Goal: Information Seeking & Learning: Learn about a topic

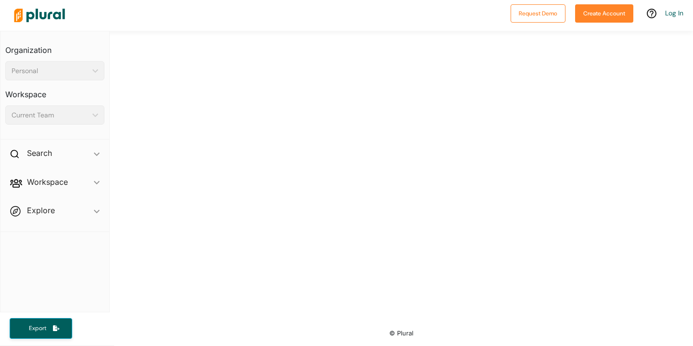
click at [297, 58] on div at bounding box center [401, 175] width 583 height 288
click at [52, 154] on div "Search ic_keyboard_arrow_down" at bounding box center [54, 155] width 109 height 26
click at [48, 173] on h4 "Bills" at bounding box center [57, 175] width 85 height 9
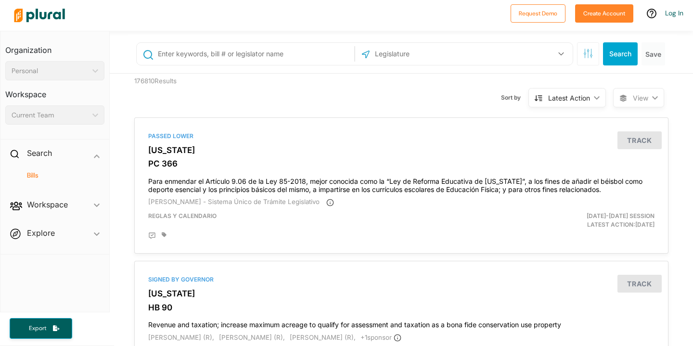
click at [262, 63] on input "text" at bounding box center [254, 54] width 195 height 18
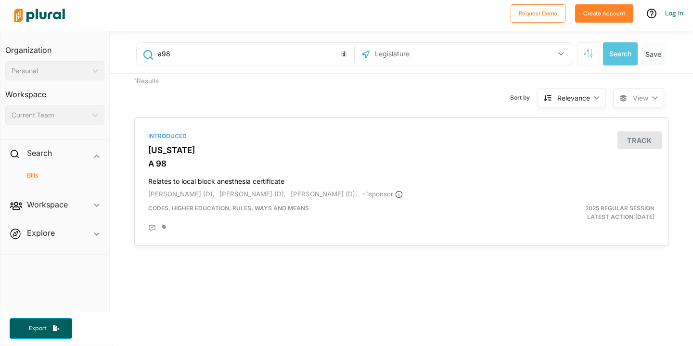
click at [435, 61] on input "text" at bounding box center [425, 54] width 103 height 18
click at [562, 52] on icon "button" at bounding box center [561, 54] width 6 height 4
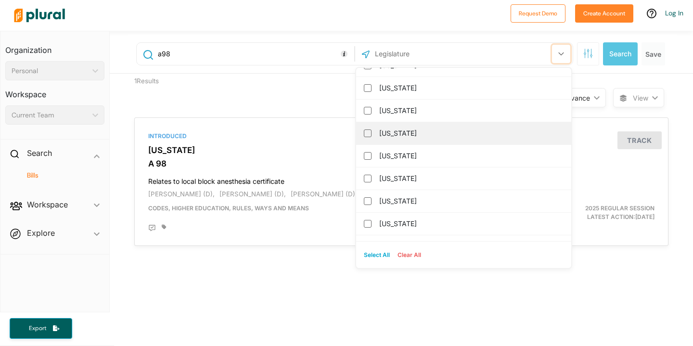
scroll to position [52, 0]
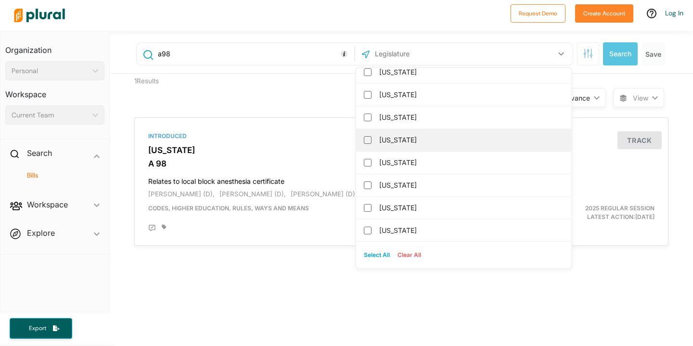
click at [375, 140] on div "California" at bounding box center [463, 140] width 215 height 23
click at [358, 139] on div "California" at bounding box center [463, 140] width 215 height 23
click at [369, 139] on input "California" at bounding box center [368, 140] width 8 height 8
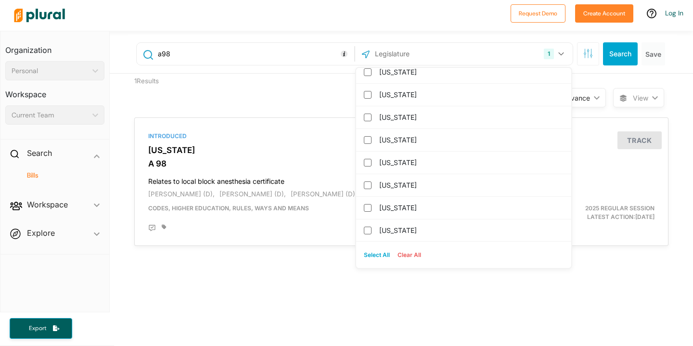
click at [303, 89] on div "Sort by Relevance ic_keyboard_arrow_down Relevance Latest Action Latest Action …" at bounding box center [453, 92] width 320 height 37
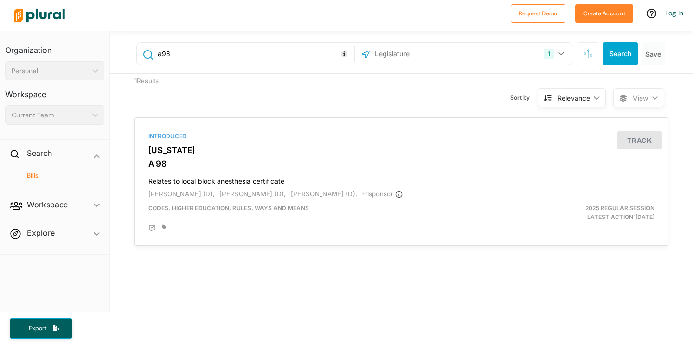
click at [458, 57] on div "1 California US Congress Alabama Alaska Arizona Arkansas Colorado Connecticut D…" at bounding box center [464, 54] width 213 height 18
click at [618, 52] on button "Search" at bounding box center [620, 53] width 35 height 23
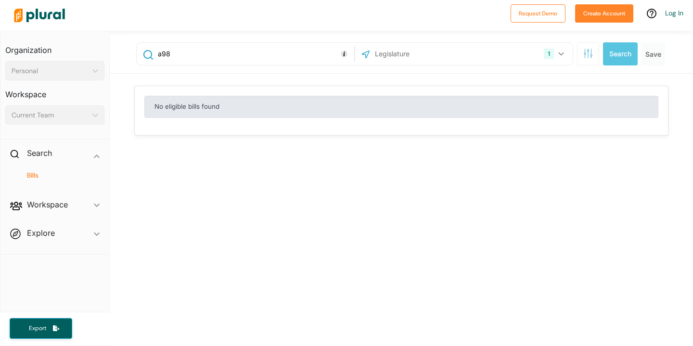
click at [246, 48] on input "a98" at bounding box center [254, 54] width 195 height 18
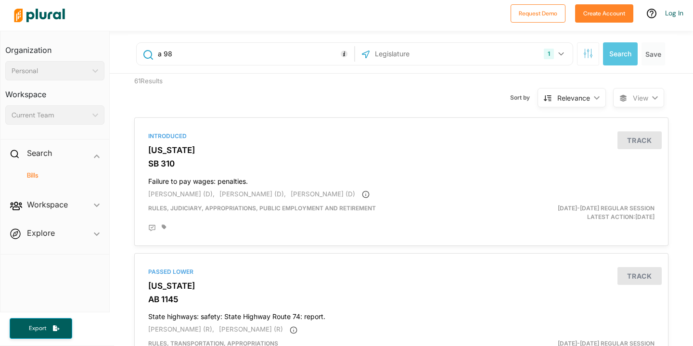
type input "a98"
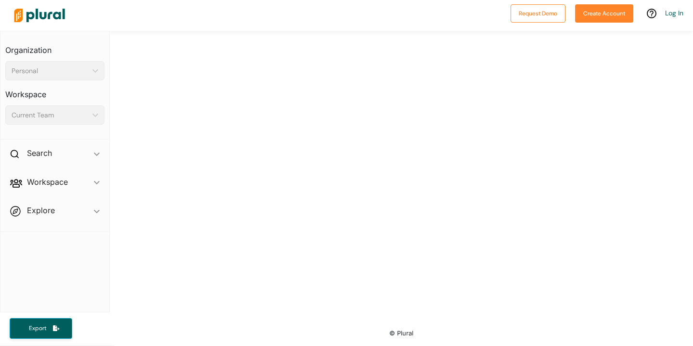
click at [365, 121] on div at bounding box center [401, 175] width 583 height 288
click at [43, 73] on div "Personal" at bounding box center [50, 71] width 77 height 10
click at [43, 150] on h2 "Search" at bounding box center [39, 153] width 25 height 11
click at [59, 173] on h4 "Bills" at bounding box center [57, 175] width 85 height 9
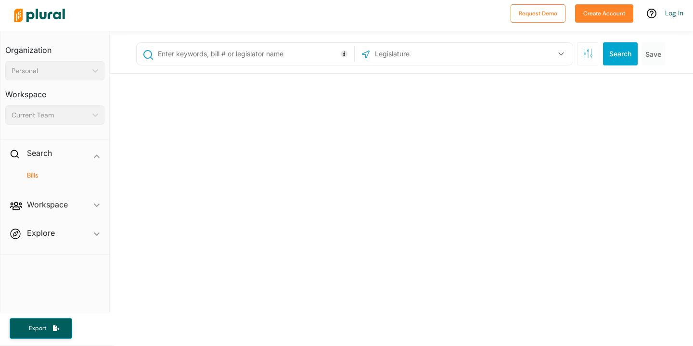
click at [251, 52] on input "text" at bounding box center [254, 54] width 195 height 18
paste input "acr98"
type input "acr98"
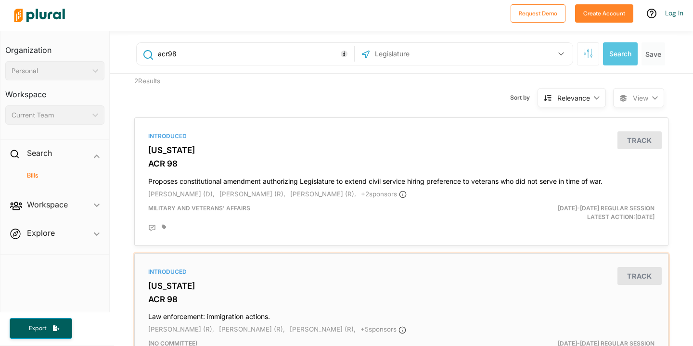
click at [196, 282] on h3 "California" at bounding box center [401, 286] width 506 height 10
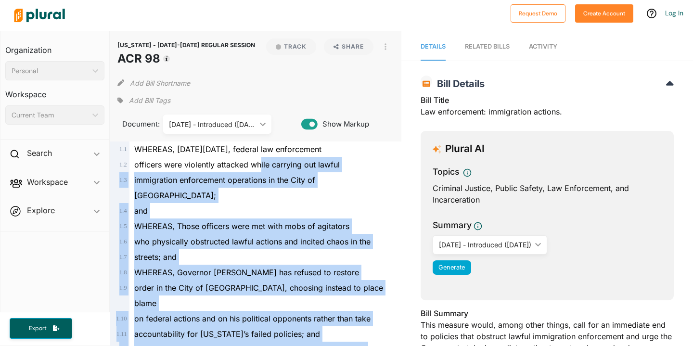
drag, startPoint x: 260, startPoint y: 163, endPoint x: 270, endPoint y: 241, distance: 78.5
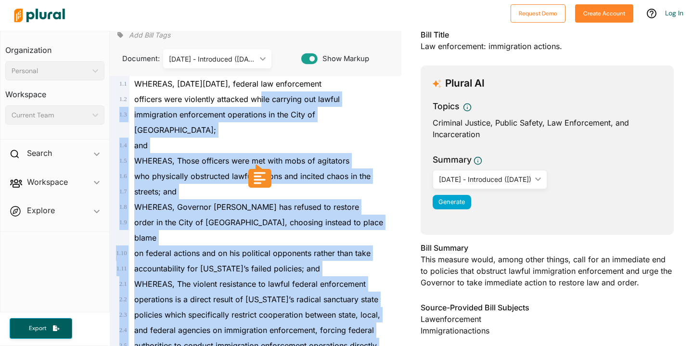
scroll to position [95, 0]
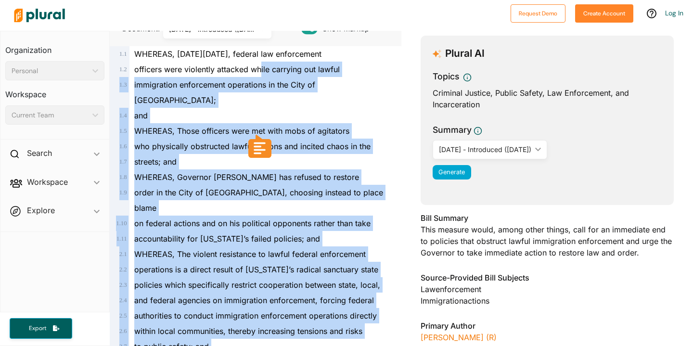
click at [270, 265] on span "operations is a direct result of [US_STATE]’s radical sanctuary state" at bounding box center [256, 270] width 244 height 10
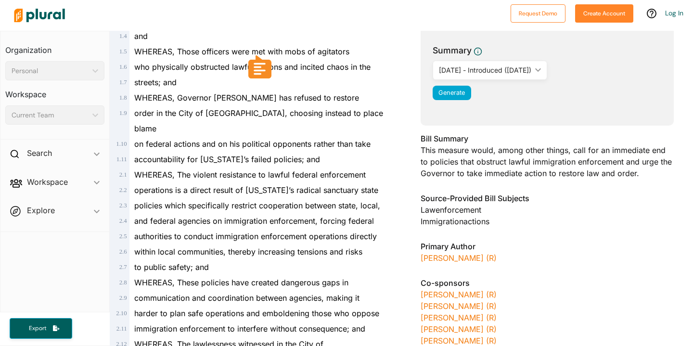
scroll to position [168, 0]
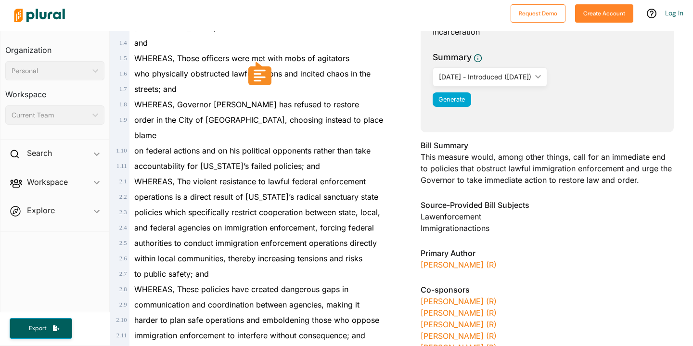
click at [262, 79] on icon at bounding box center [259, 73] width 17 height 17
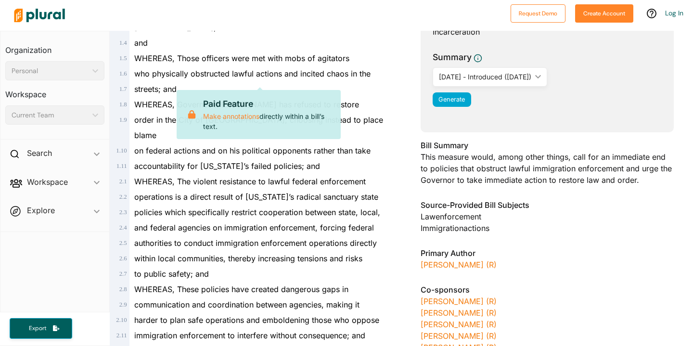
click at [300, 223] on span "and federal agencies on immigration enforcement, forcing federal" at bounding box center [254, 228] width 240 height 10
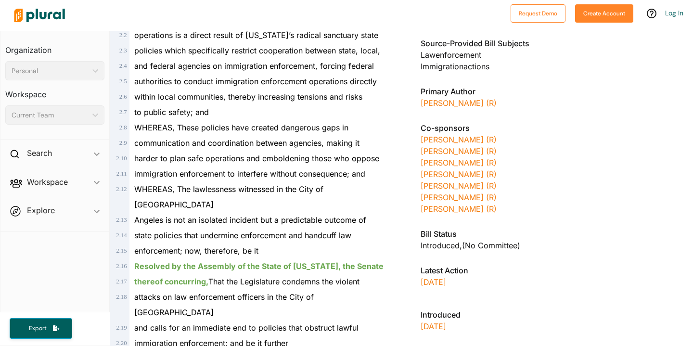
scroll to position [341, 0]
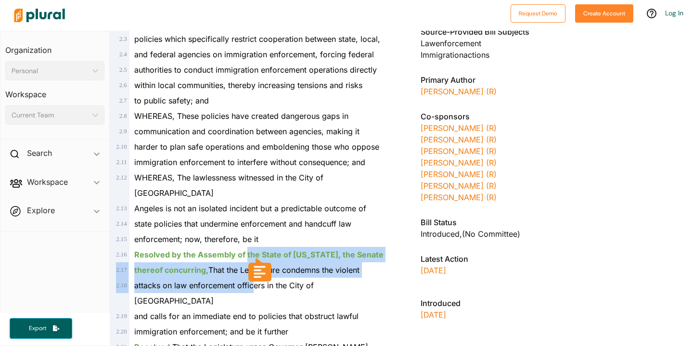
drag, startPoint x: 246, startPoint y: 211, endPoint x: 252, endPoint y: 245, distance: 34.7
click at [252, 245] on div "1 . 1 WHEREAS, [DATE][DATE], federal law enforcement 1 . 2 officers were violen…" at bounding box center [256, 100] width 284 height 601
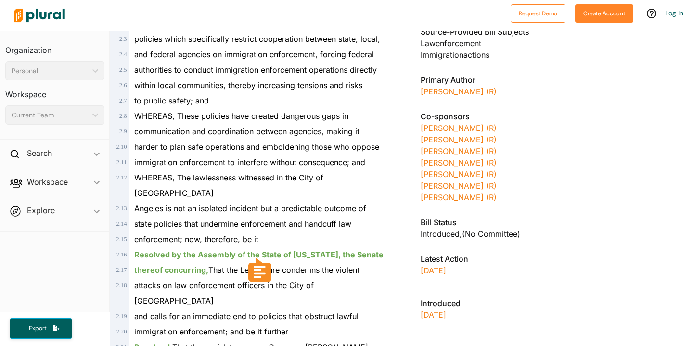
click at [280, 311] on span "and calls for an immediate end to policies that obstruct lawful" at bounding box center [246, 316] width 224 height 10
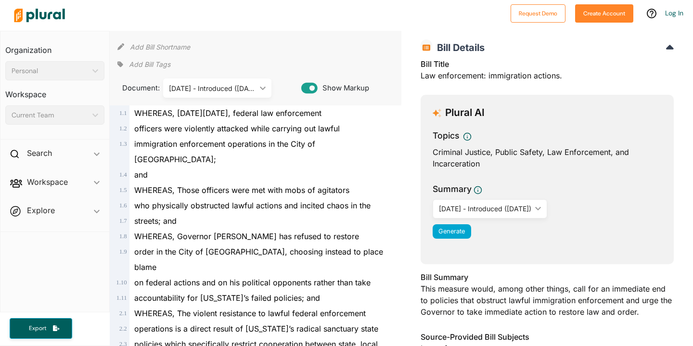
scroll to position [9, 0]
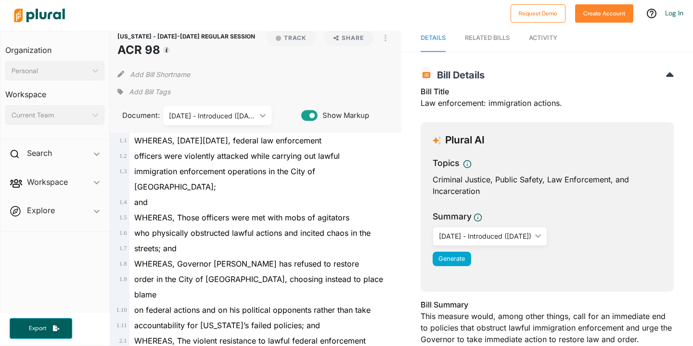
click at [225, 114] on div "[DATE] - Introduced ([DATE])" at bounding box center [212, 116] width 87 height 10
click at [233, 213] on span "WHEREAS, Those officers were met with mobs of agitators" at bounding box center [241, 218] width 215 height 10
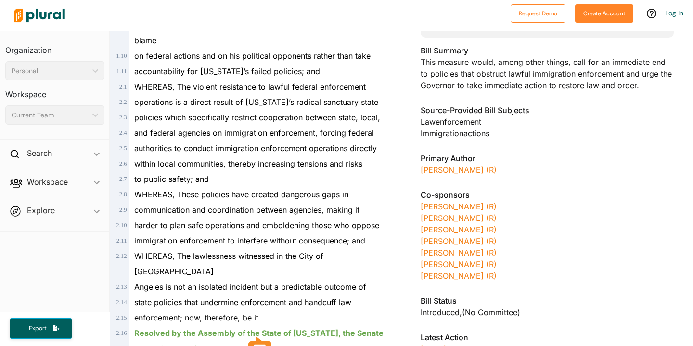
scroll to position [385, 0]
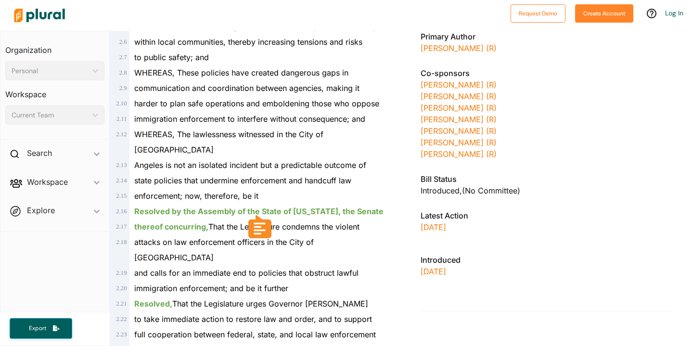
click at [279, 207] on ins "Resolved by the Assembly of the State of [US_STATE], the Senate" at bounding box center [258, 212] width 249 height 10
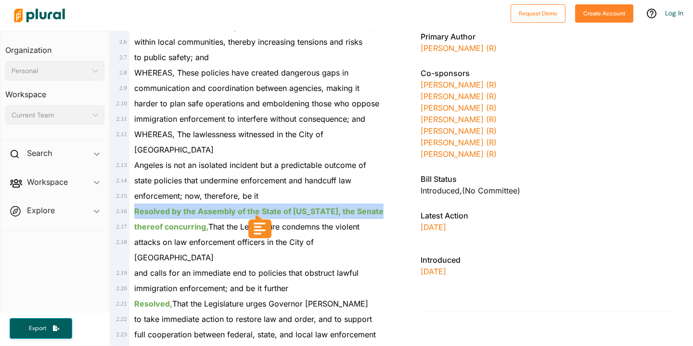
click at [279, 207] on ins "Resolved by the Assembly of the State of [US_STATE], the Senate" at bounding box center [258, 212] width 249 height 10
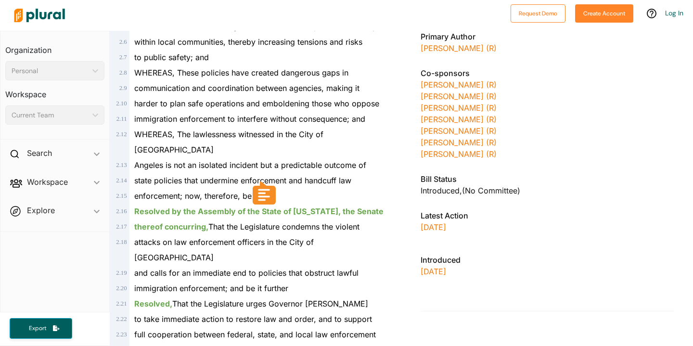
click at [250, 187] on icon at bounding box center [264, 192] width 29 height 23
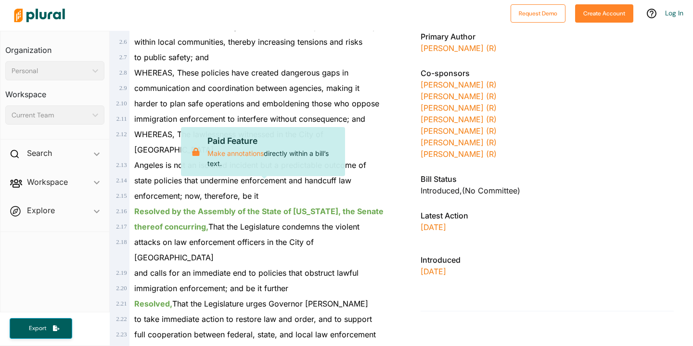
click at [212, 299] on span "Resolved, That the Legislature urges Governor [PERSON_NAME]" at bounding box center [251, 304] width 234 height 10
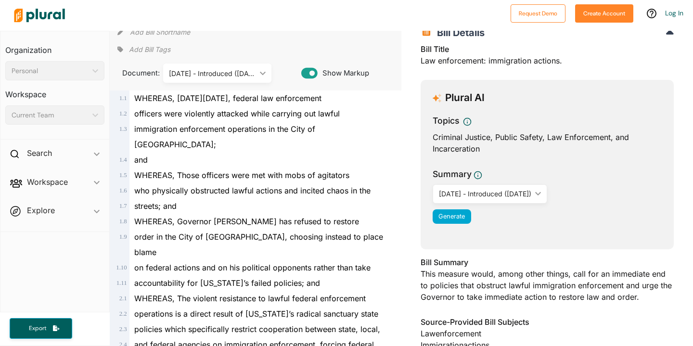
scroll to position [0, 0]
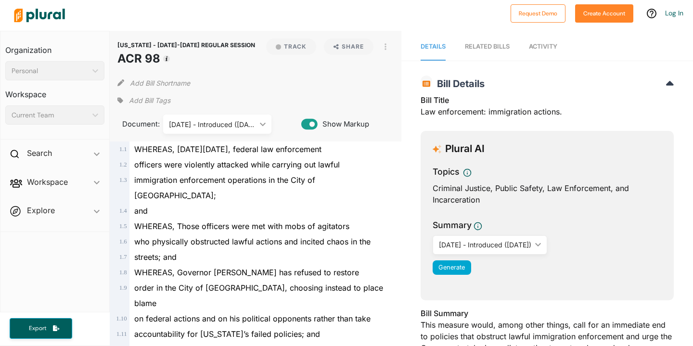
click at [225, 123] on div "[DATE] - Introduced ([DATE])" at bounding box center [212, 124] width 87 height 10
click at [257, 86] on div "Add Bill Shortname" at bounding box center [255, 80] width 276 height 19
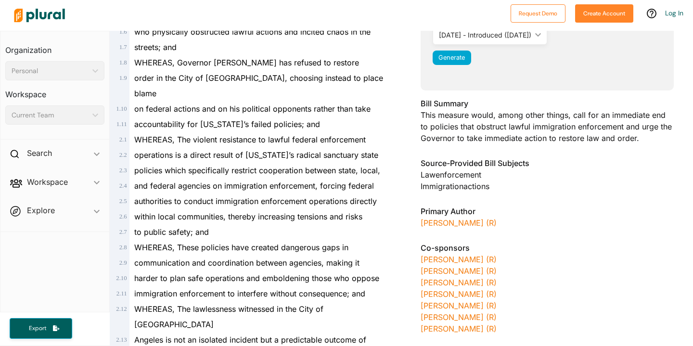
scroll to position [385, 0]
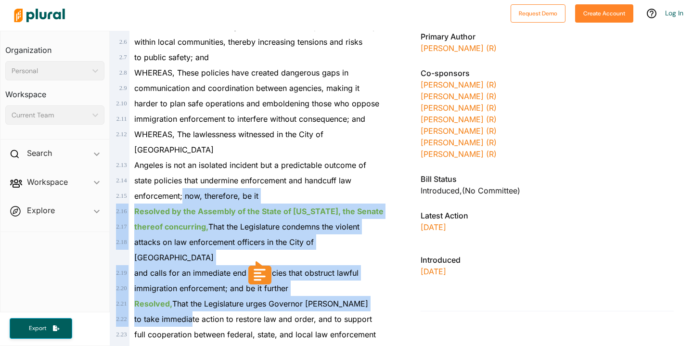
drag, startPoint x: 182, startPoint y: 151, endPoint x: 193, endPoint y: 255, distance: 104.5
click at [193, 256] on div "1 . 1 WHEREAS, [DATE][DATE], federal law enforcement 1 . 2 officers were violen…" at bounding box center [256, 57] width 284 height 601
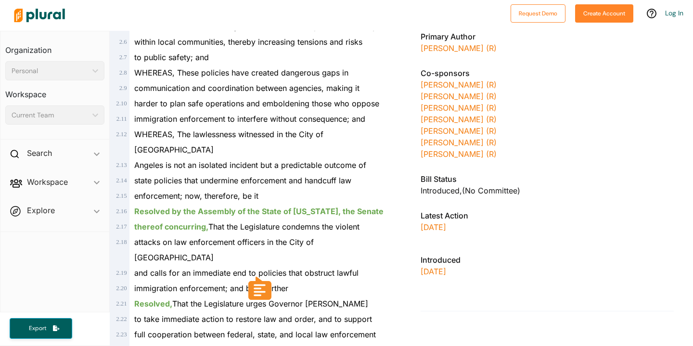
click at [194, 314] on span "to take immediate action to restore law and order, and to support" at bounding box center [253, 319] width 238 height 10
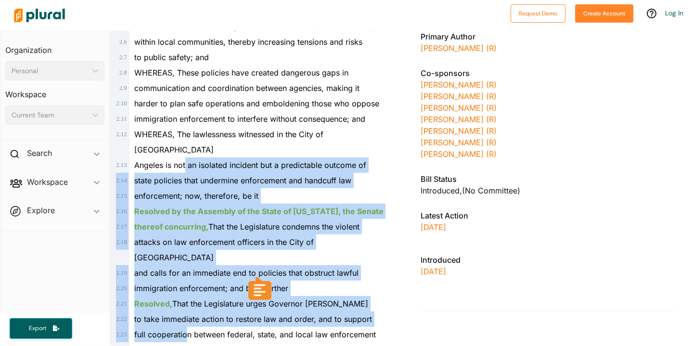
drag, startPoint x: 187, startPoint y: 278, endPoint x: 185, endPoint y: 120, distance: 157.9
click at [185, 120] on div "1 . 1 WHEREAS, [DATE][DATE], federal law enforcement 1 . 2 officers were violen…" at bounding box center [256, 57] width 284 height 601
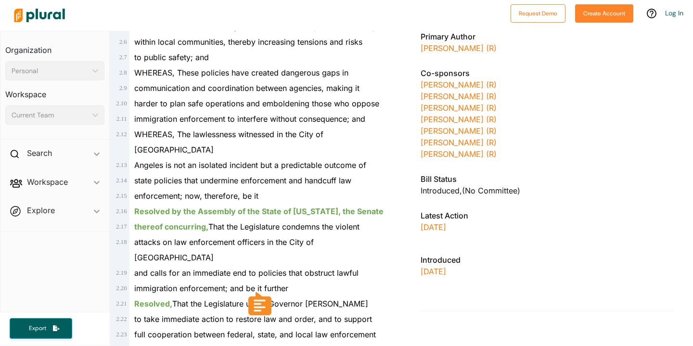
click at [206, 129] on span "WHEREAS, The lawlessness witnessed in the City of [GEOGRAPHIC_DATA]" at bounding box center [228, 141] width 189 height 25
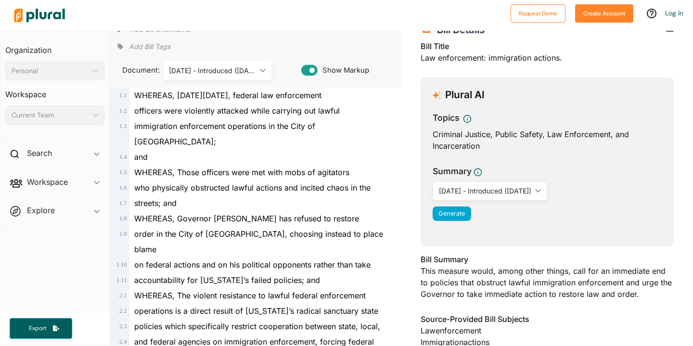
scroll to position [14, 0]
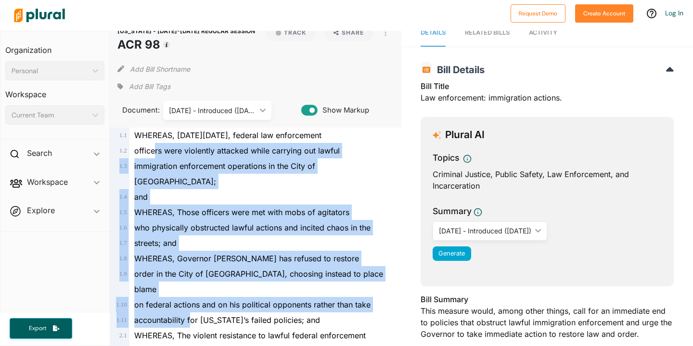
drag, startPoint x: 155, startPoint y: 150, endPoint x: 192, endPoint y: 305, distance: 159.7
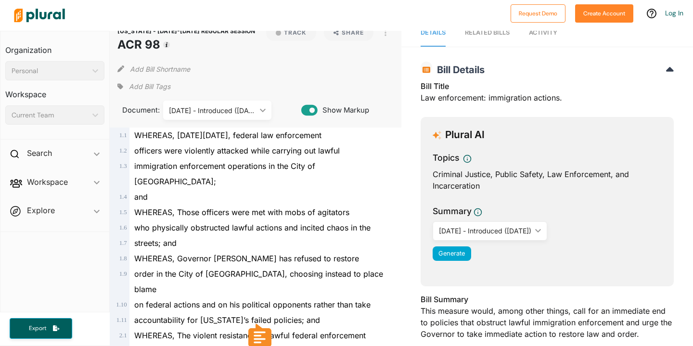
click at [253, 251] on div "WHEREAS, Governor [PERSON_NAME] has refused to restore" at bounding box center [259, 258] width 261 height 15
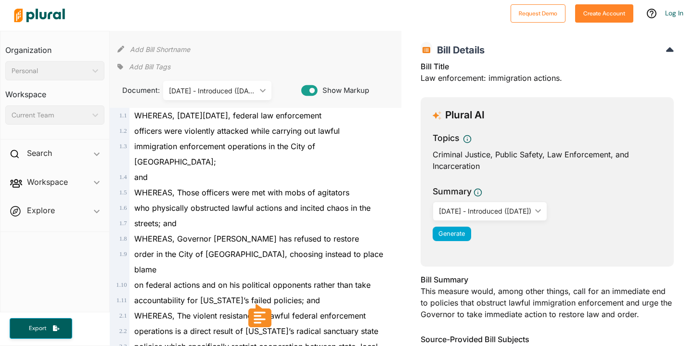
scroll to position [0, 0]
